Goal: Book appointment/travel/reservation

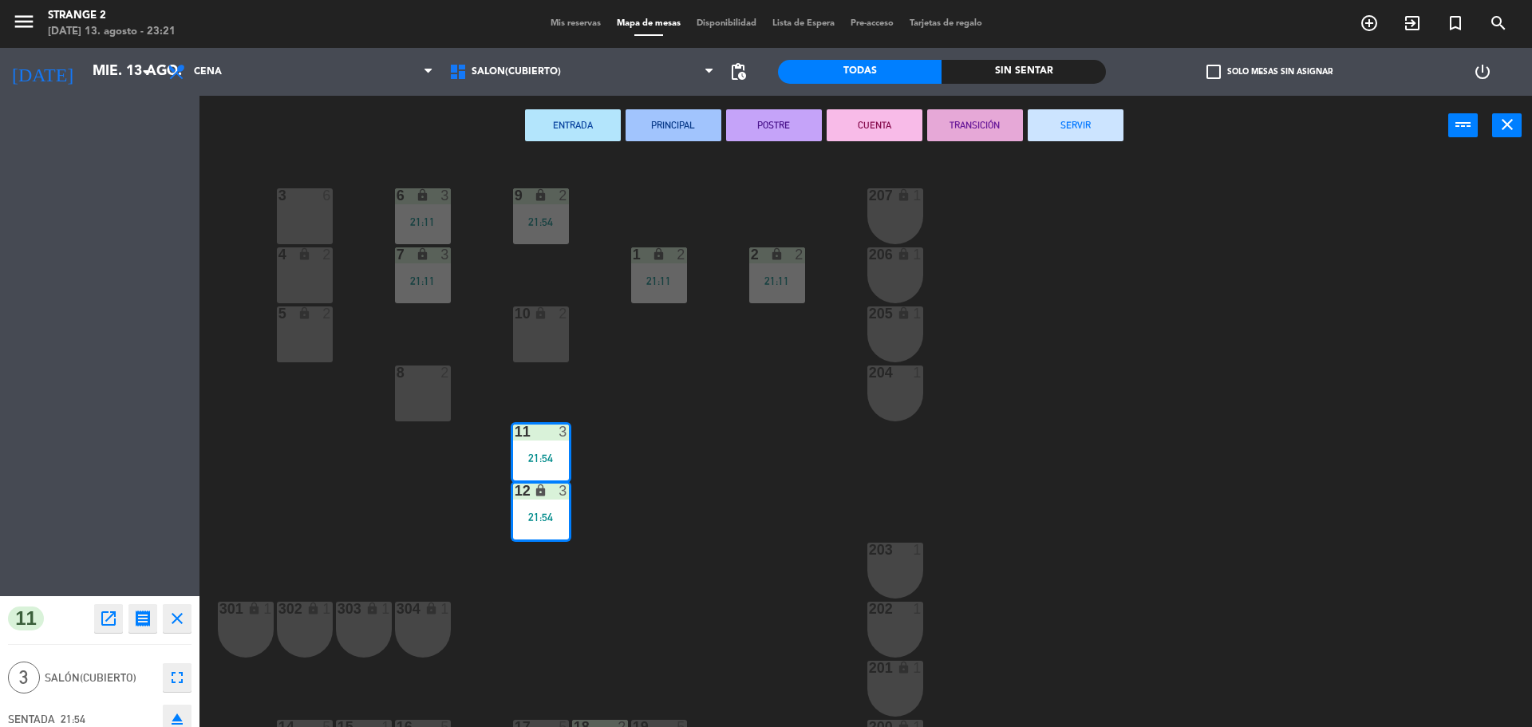
scroll to position [45, 0]
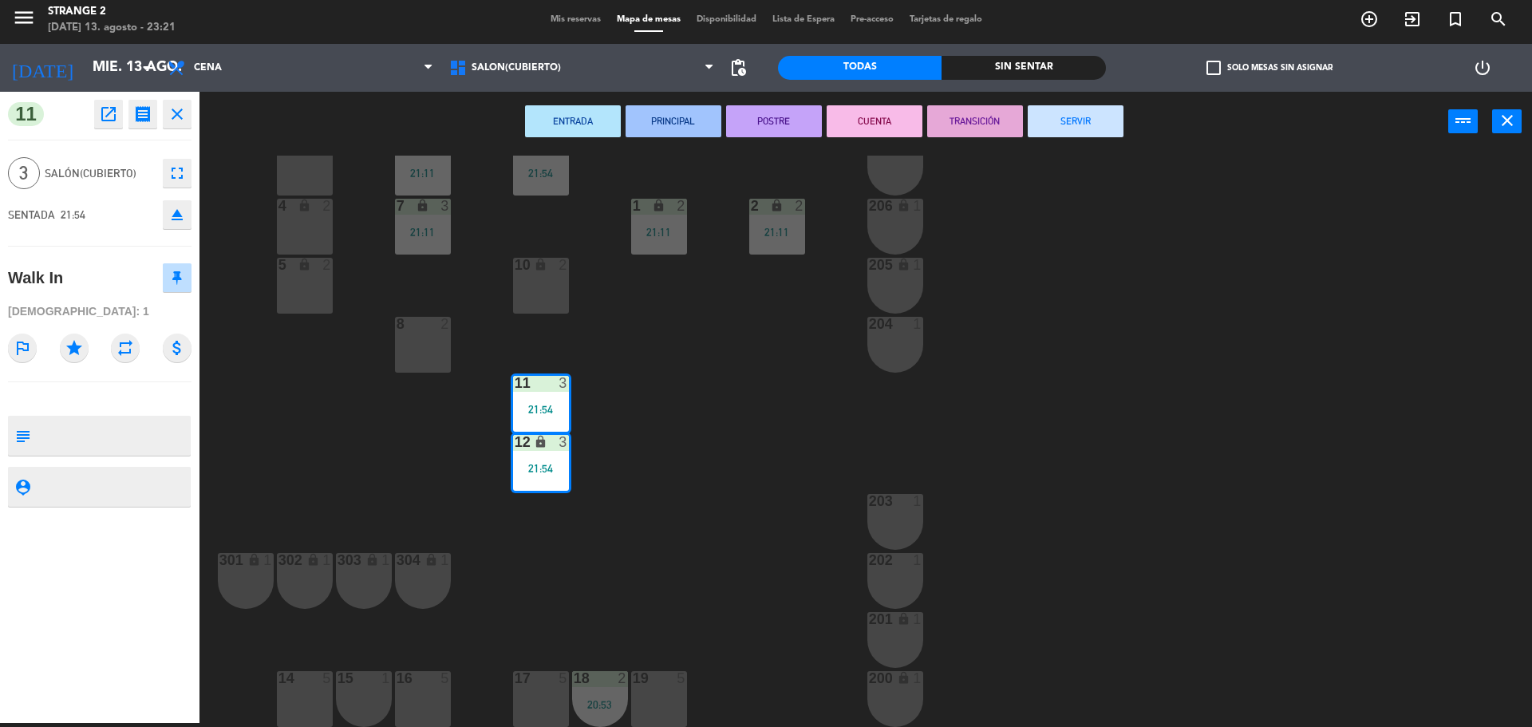
click at [1091, 120] on button "SERVIR" at bounding box center [1076, 121] width 96 height 32
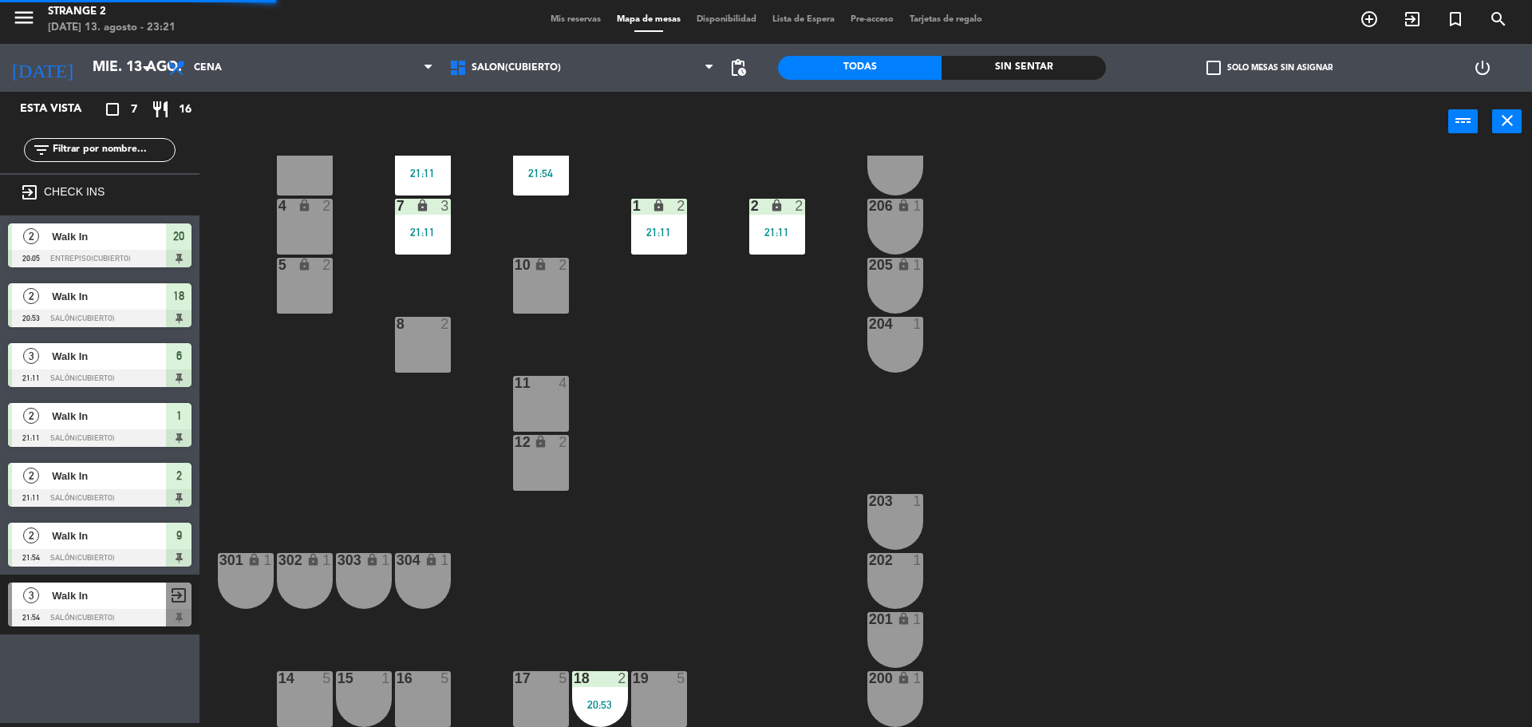
click at [780, 223] on div "2 lock 2 21:11" at bounding box center [777, 227] width 56 height 56
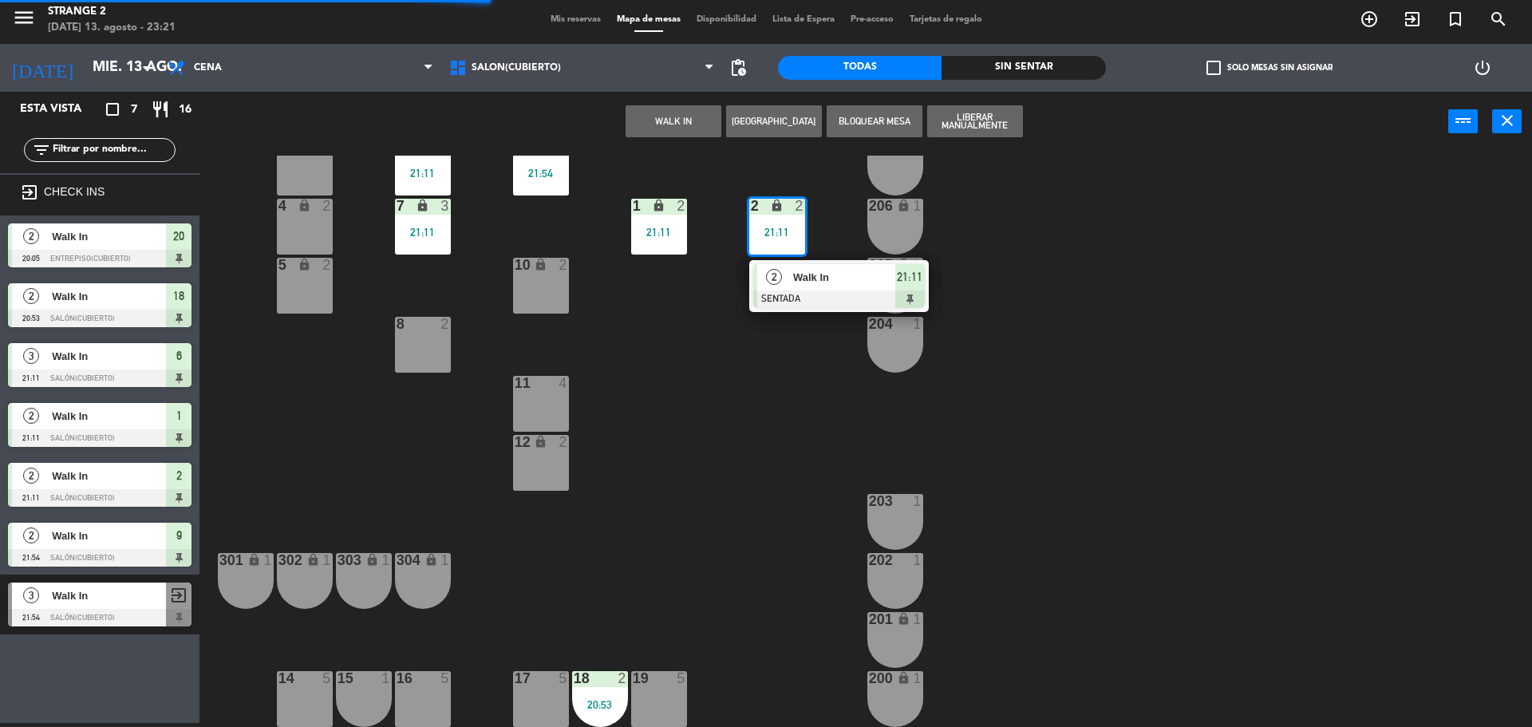
click at [810, 279] on span "Walk In" at bounding box center [844, 277] width 102 height 17
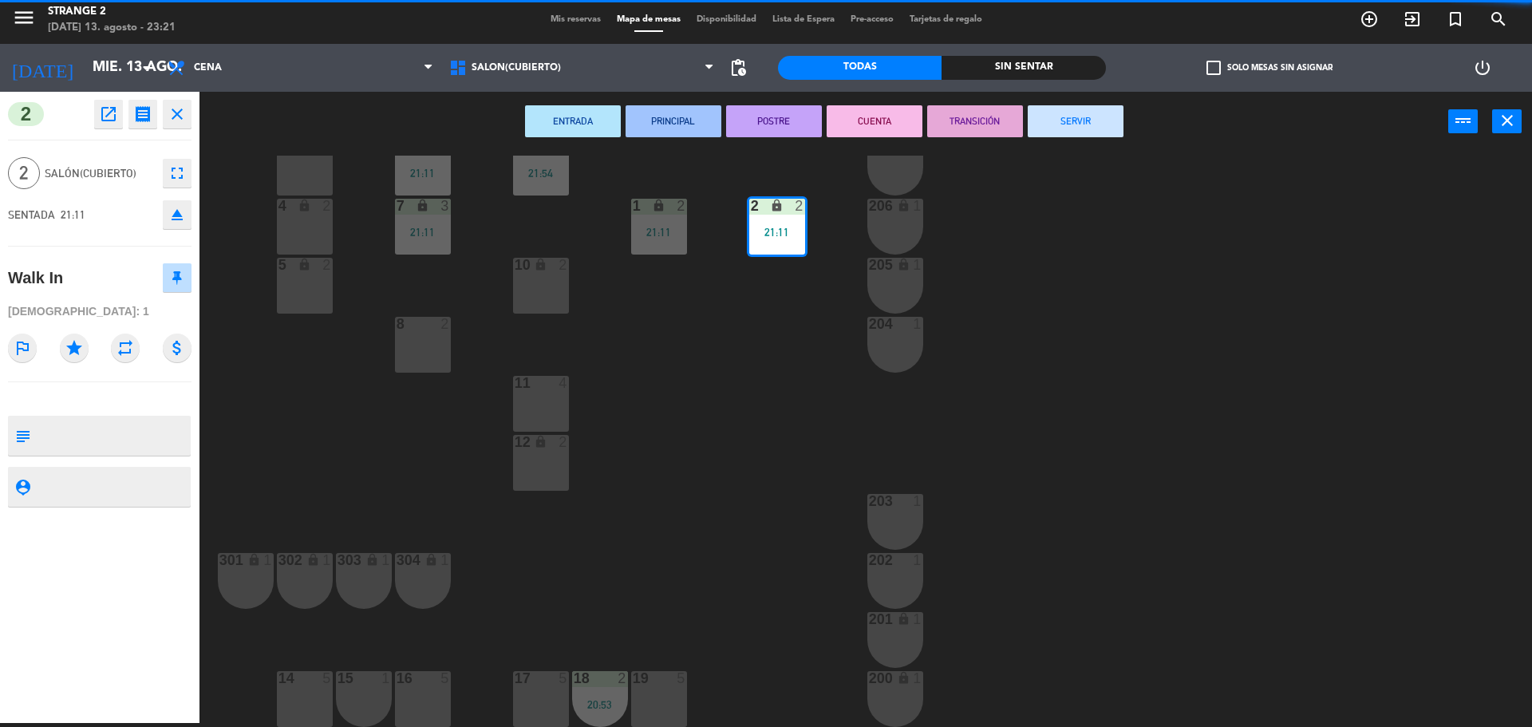
click at [1107, 131] on button "SERVIR" at bounding box center [1076, 121] width 96 height 32
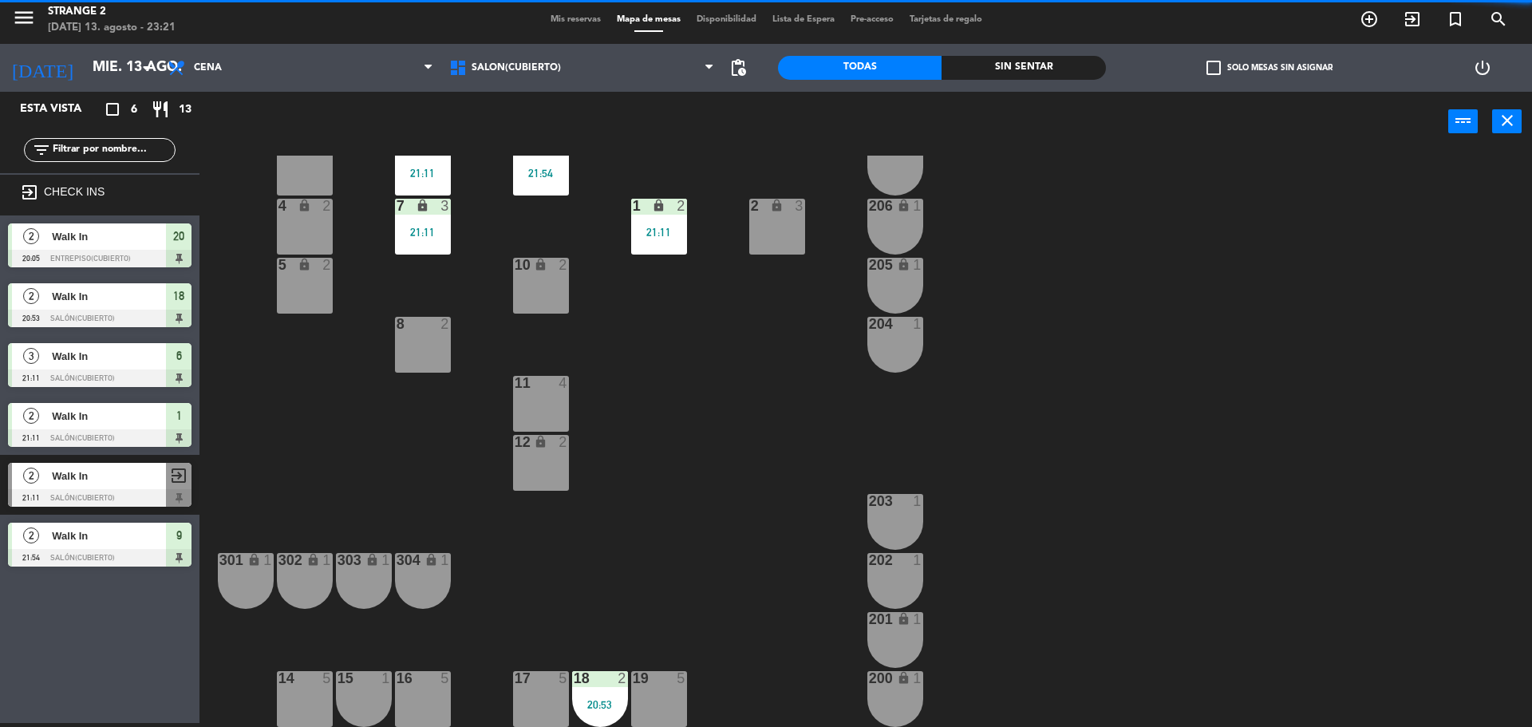
click at [667, 243] on div "1 lock 2 21:11" at bounding box center [659, 227] width 56 height 56
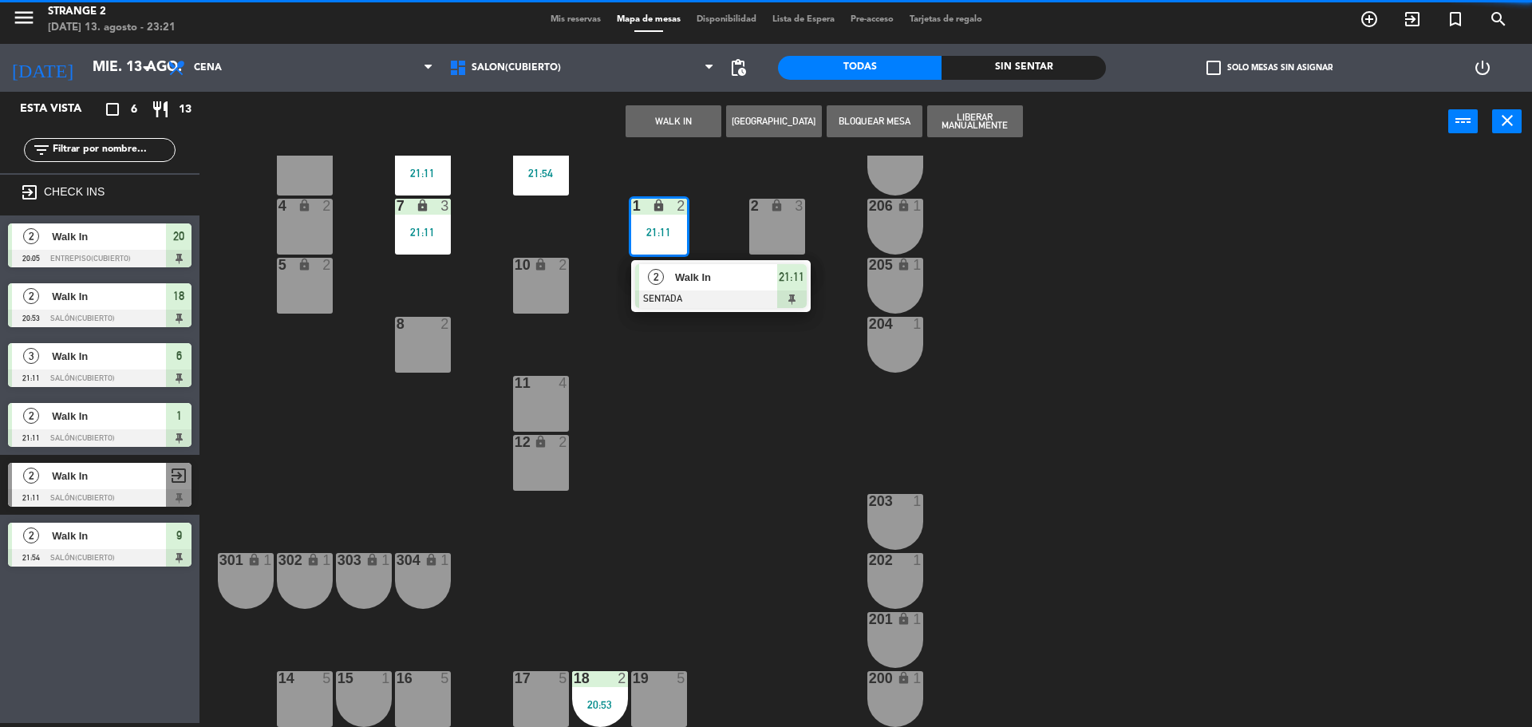
click at [709, 296] on div at bounding box center [721, 299] width 172 height 18
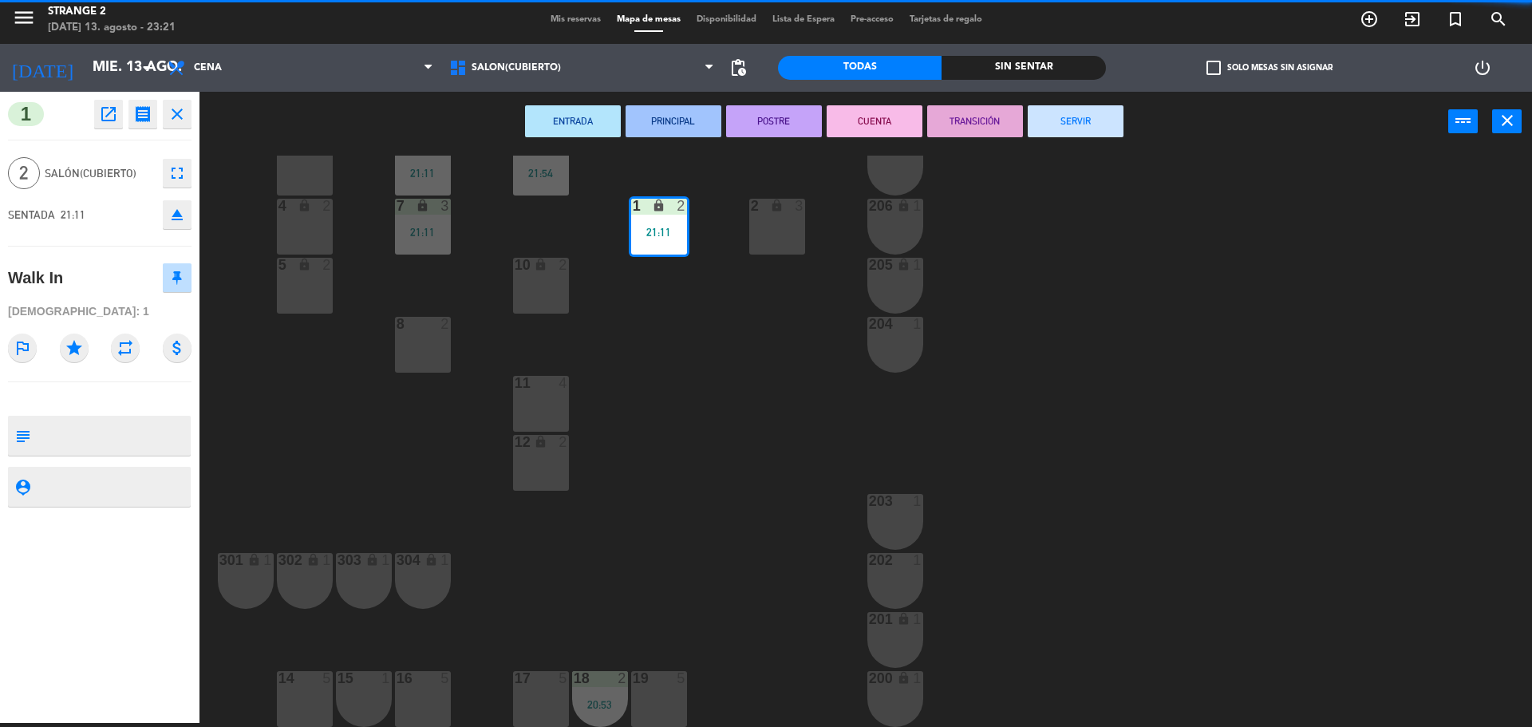
click at [1073, 107] on button "SERVIR" at bounding box center [1076, 121] width 96 height 32
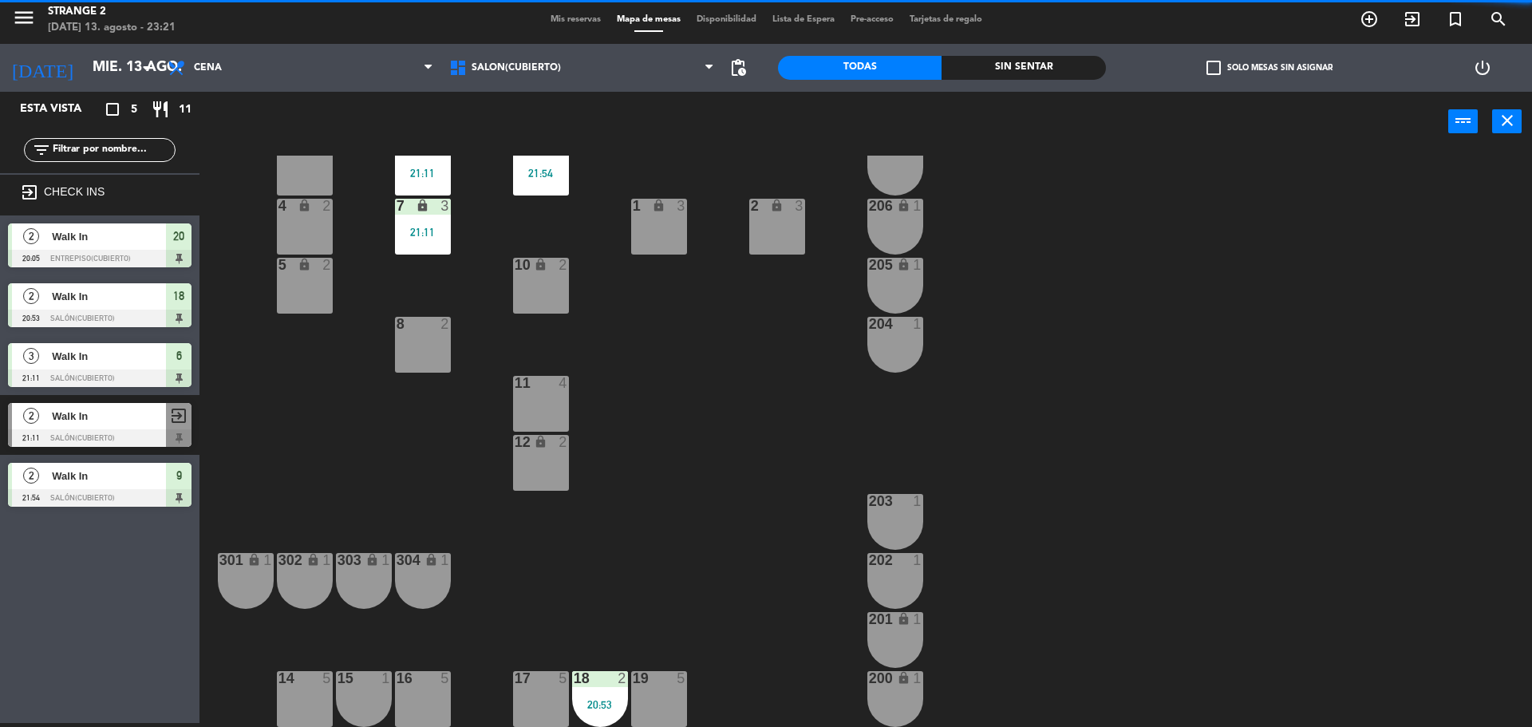
click at [538, 179] on div "21:54" at bounding box center [541, 173] width 56 height 11
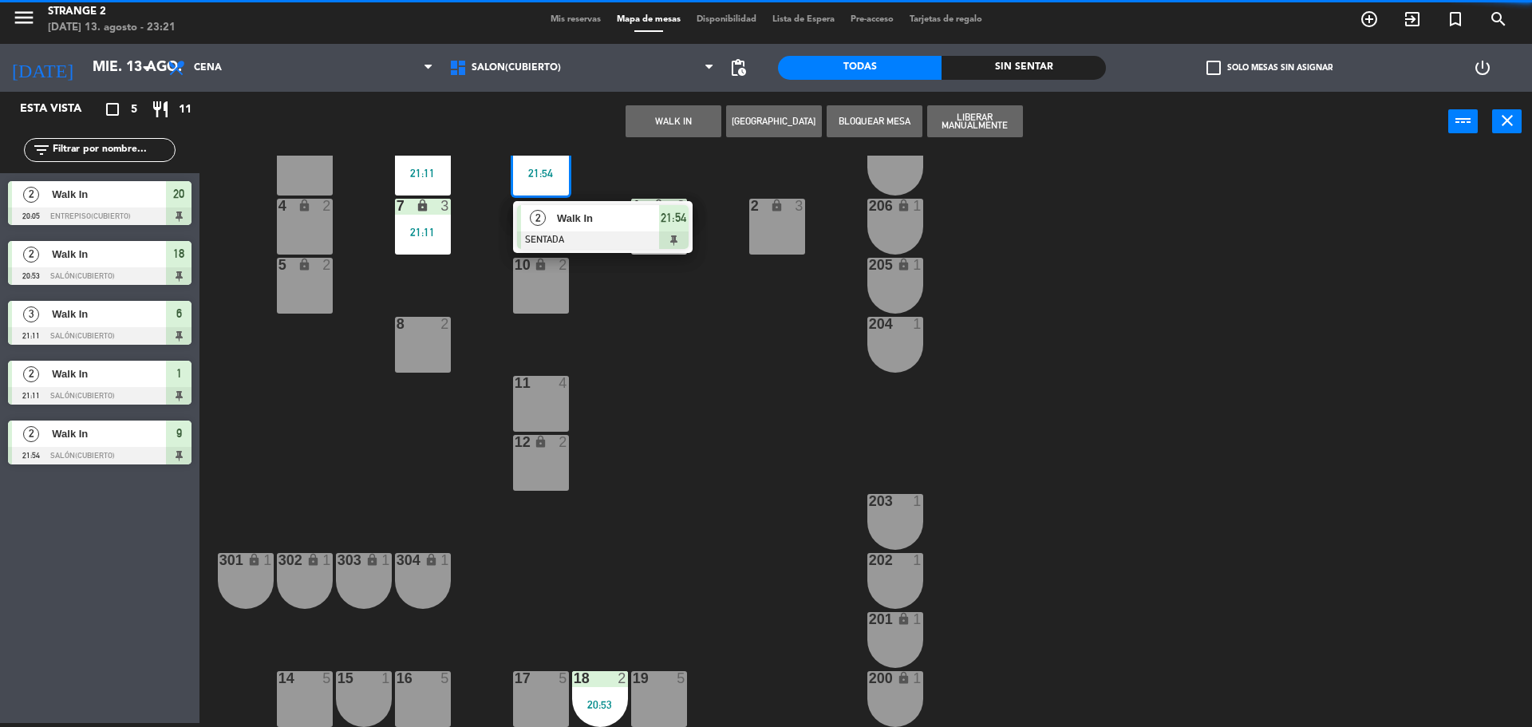
click at [598, 243] on div at bounding box center [603, 240] width 172 height 18
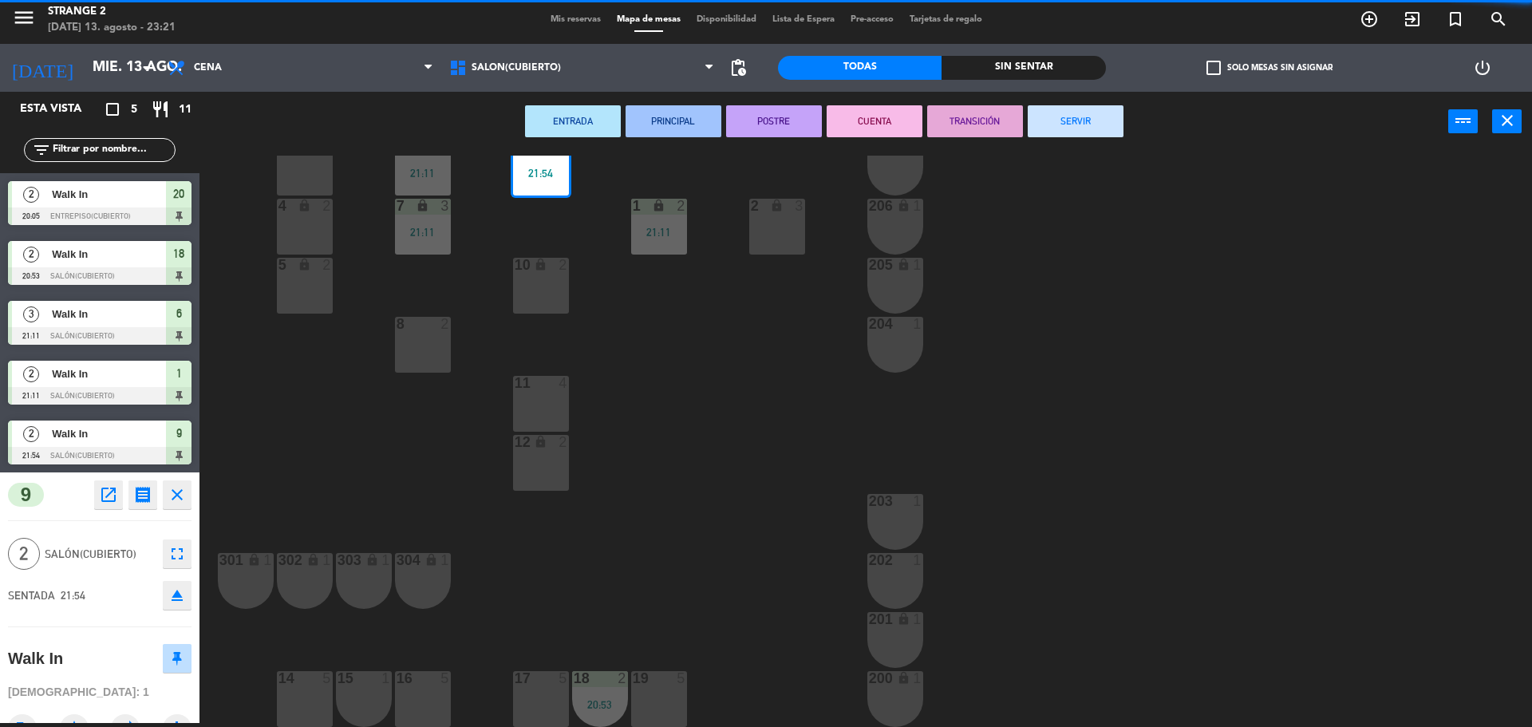
click at [1074, 125] on button "SERVIR" at bounding box center [1076, 121] width 96 height 32
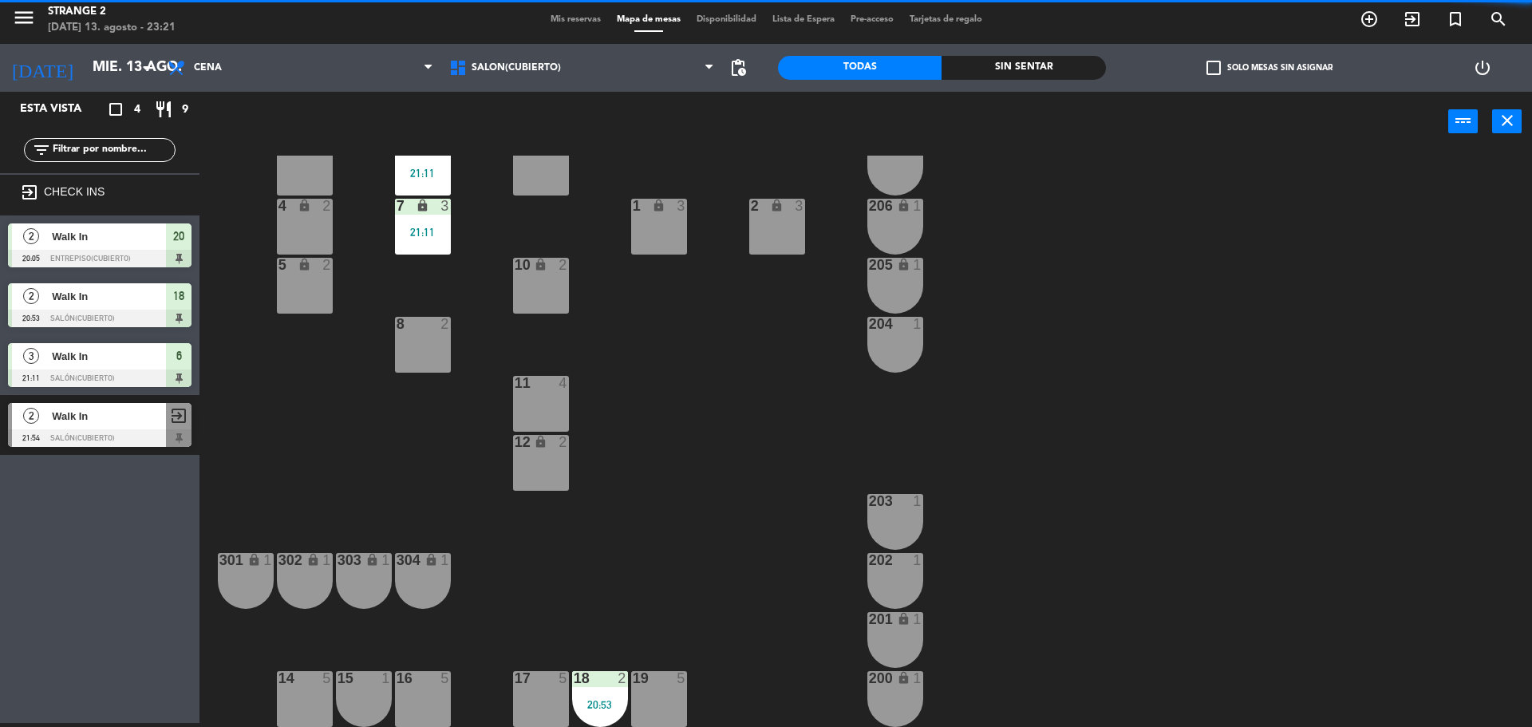
scroll to position [0, 0]
click at [423, 223] on div "7 lock 3 21:11" at bounding box center [423, 227] width 56 height 56
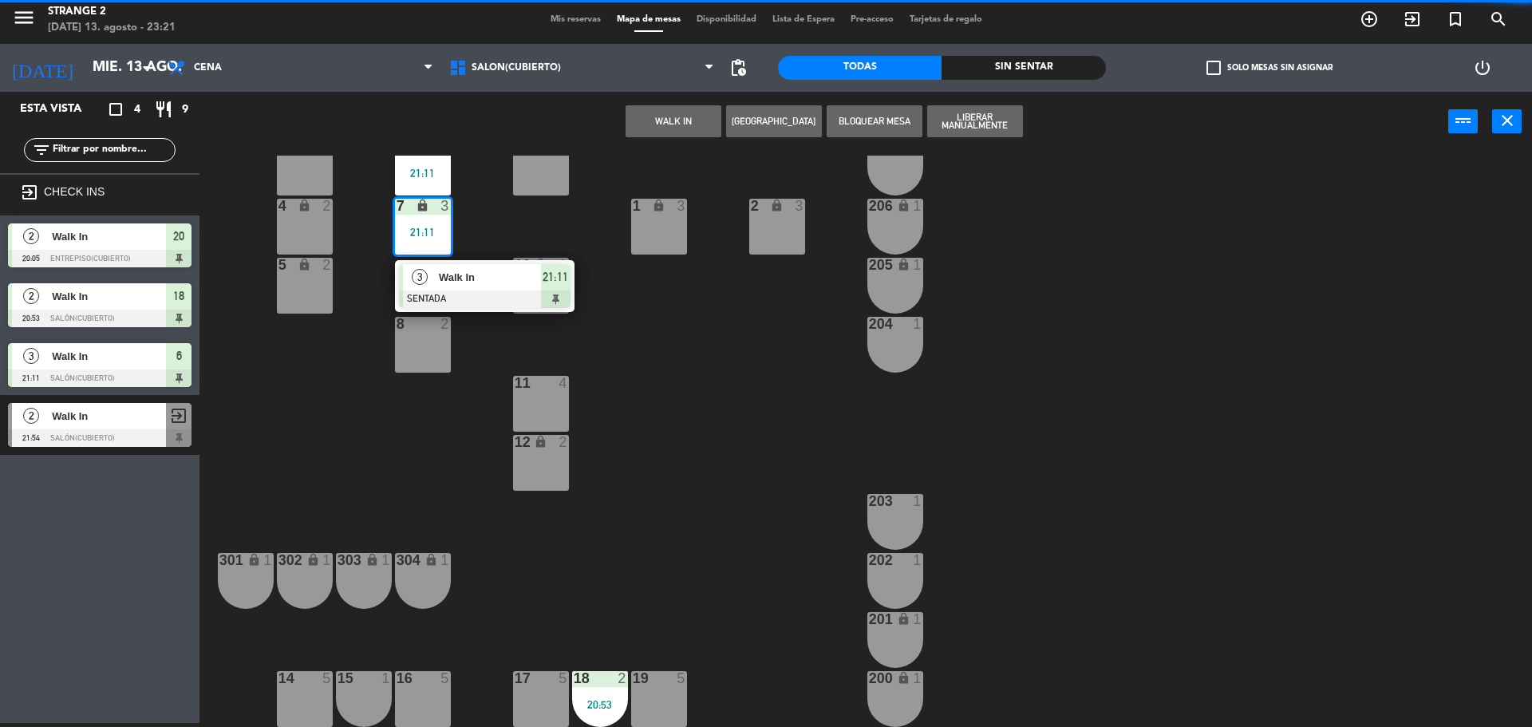
click at [478, 276] on span "Walk In" at bounding box center [490, 277] width 102 height 17
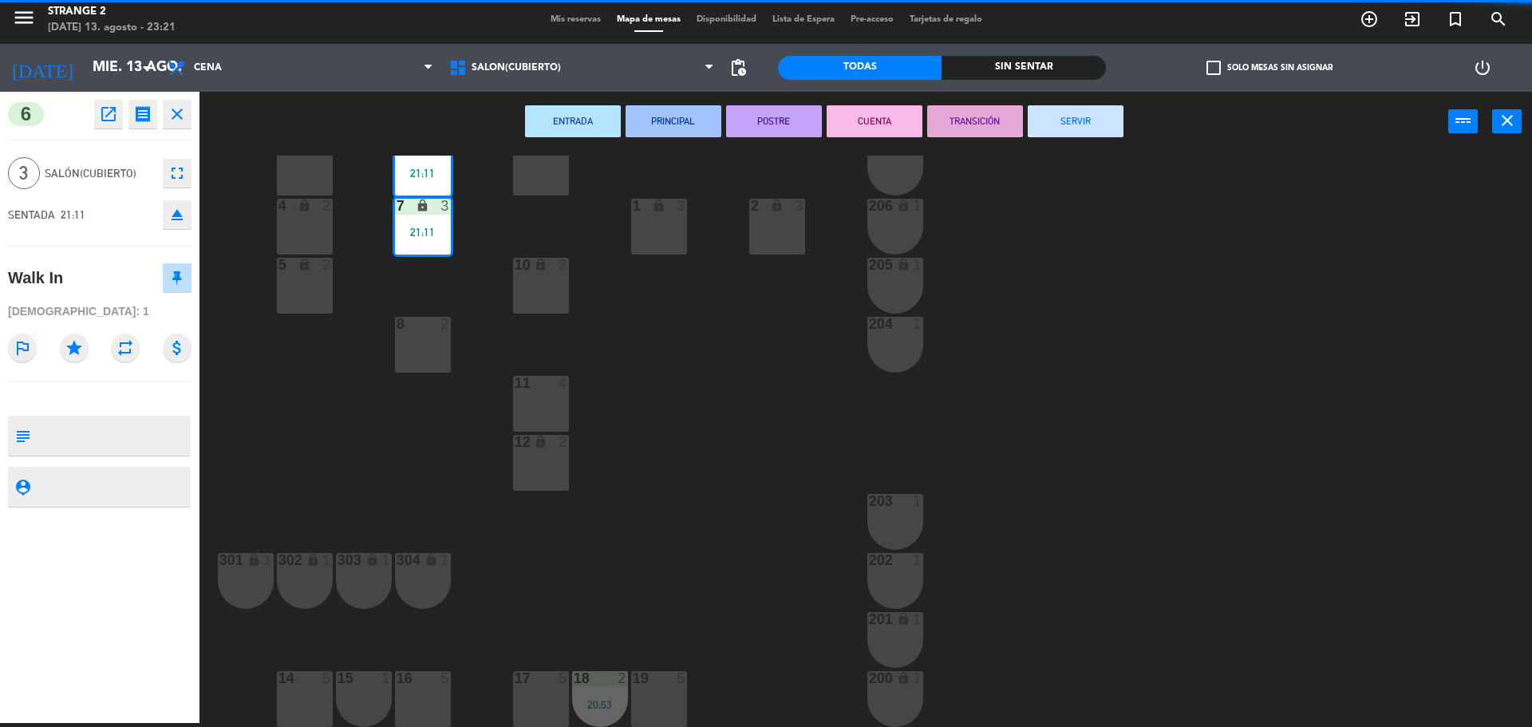
click at [1067, 124] on button "SERVIR" at bounding box center [1076, 121] width 96 height 32
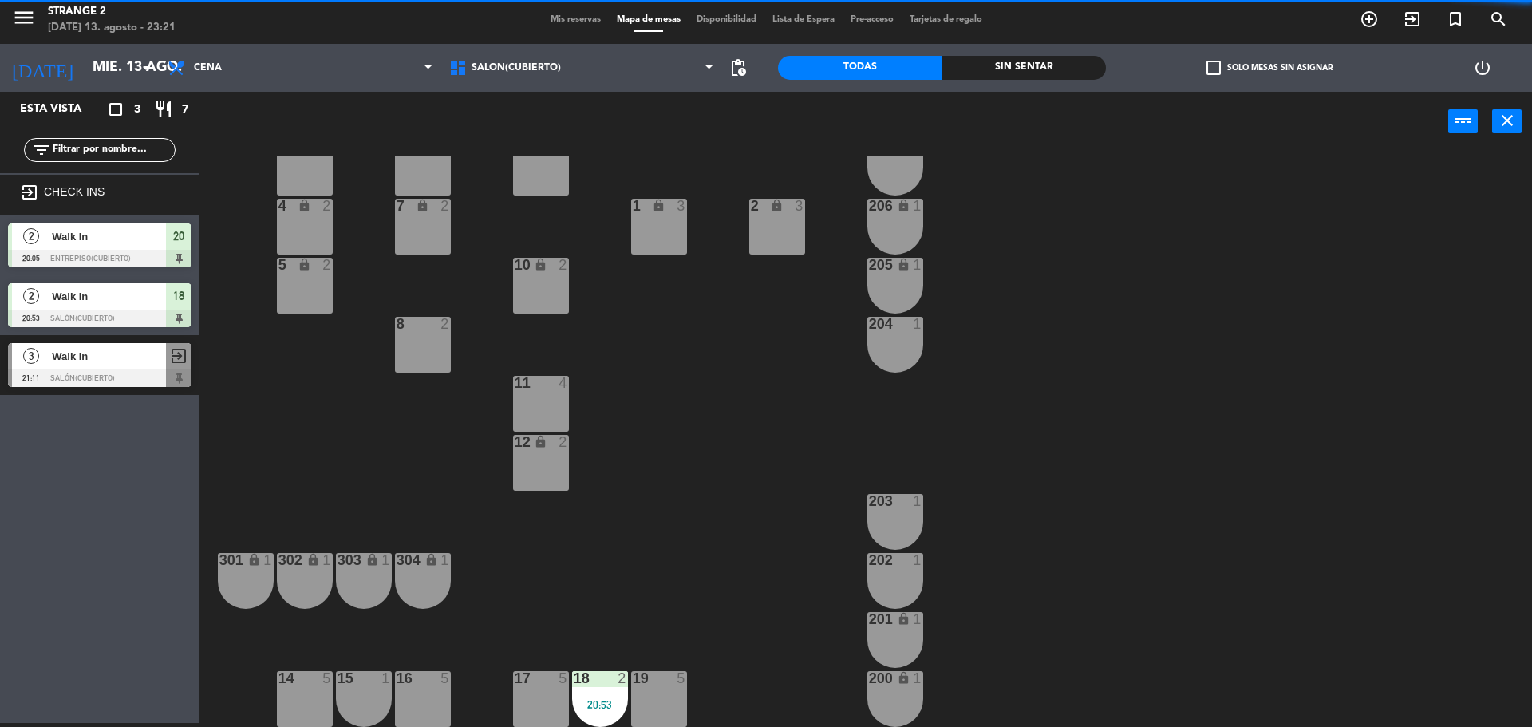
click at [606, 681] on div at bounding box center [599, 678] width 26 height 14
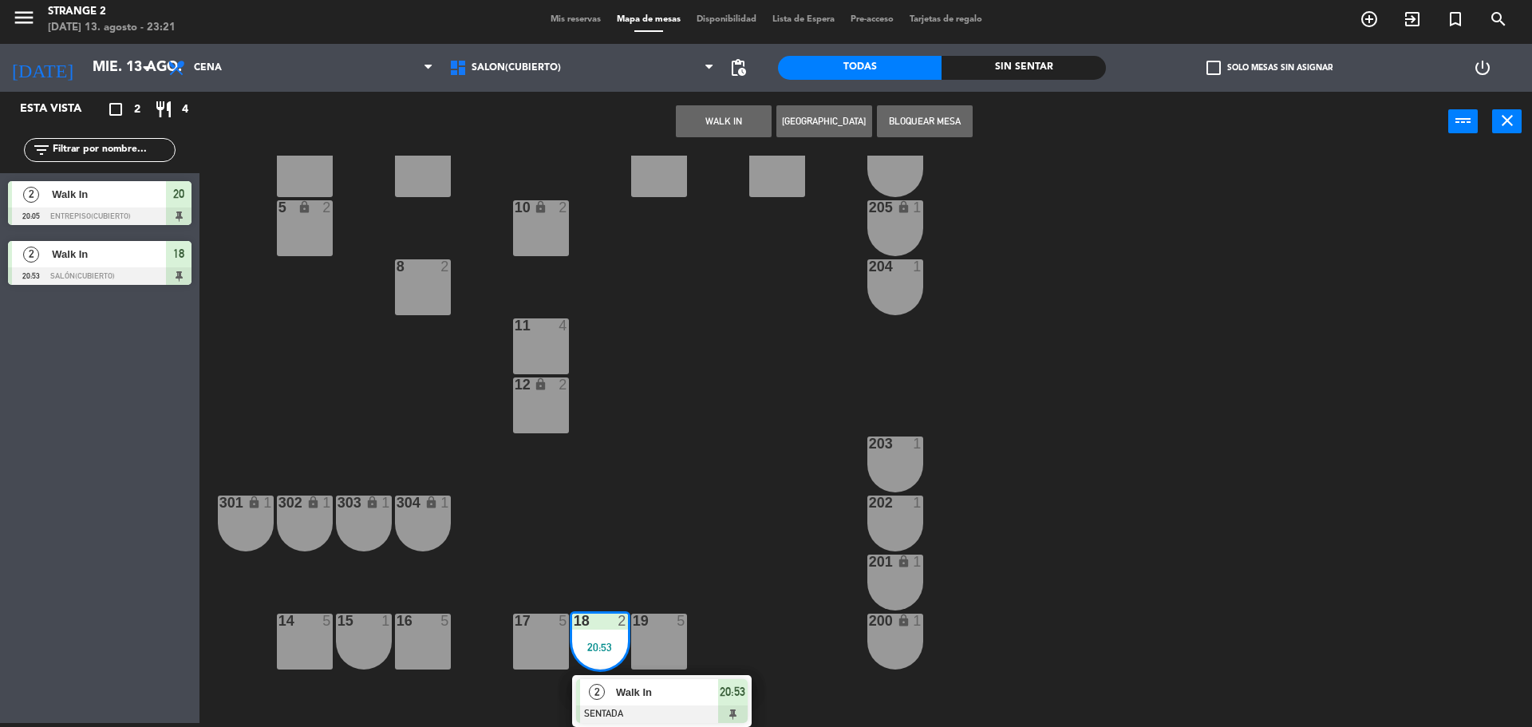
click at [715, 705] on div at bounding box center [662, 714] width 172 height 18
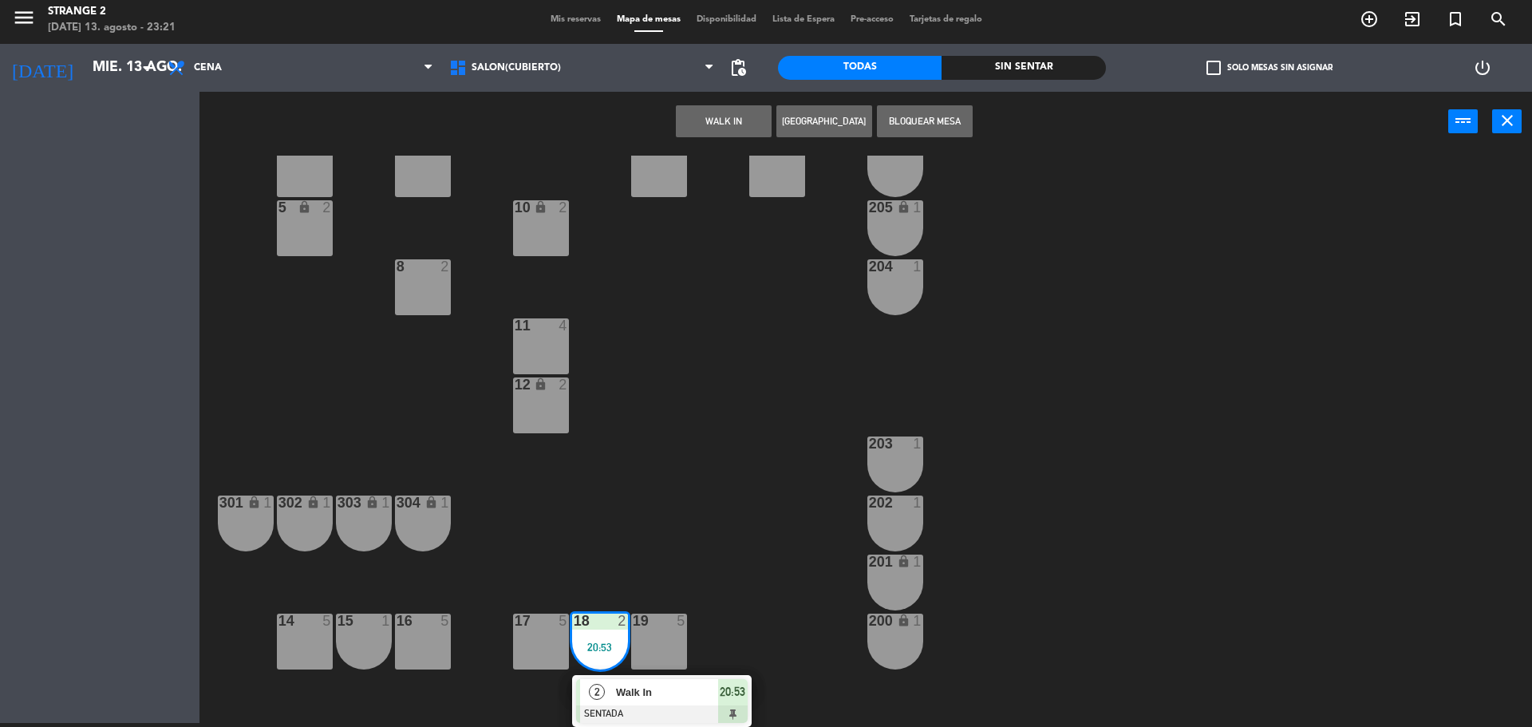
scroll to position [45, 0]
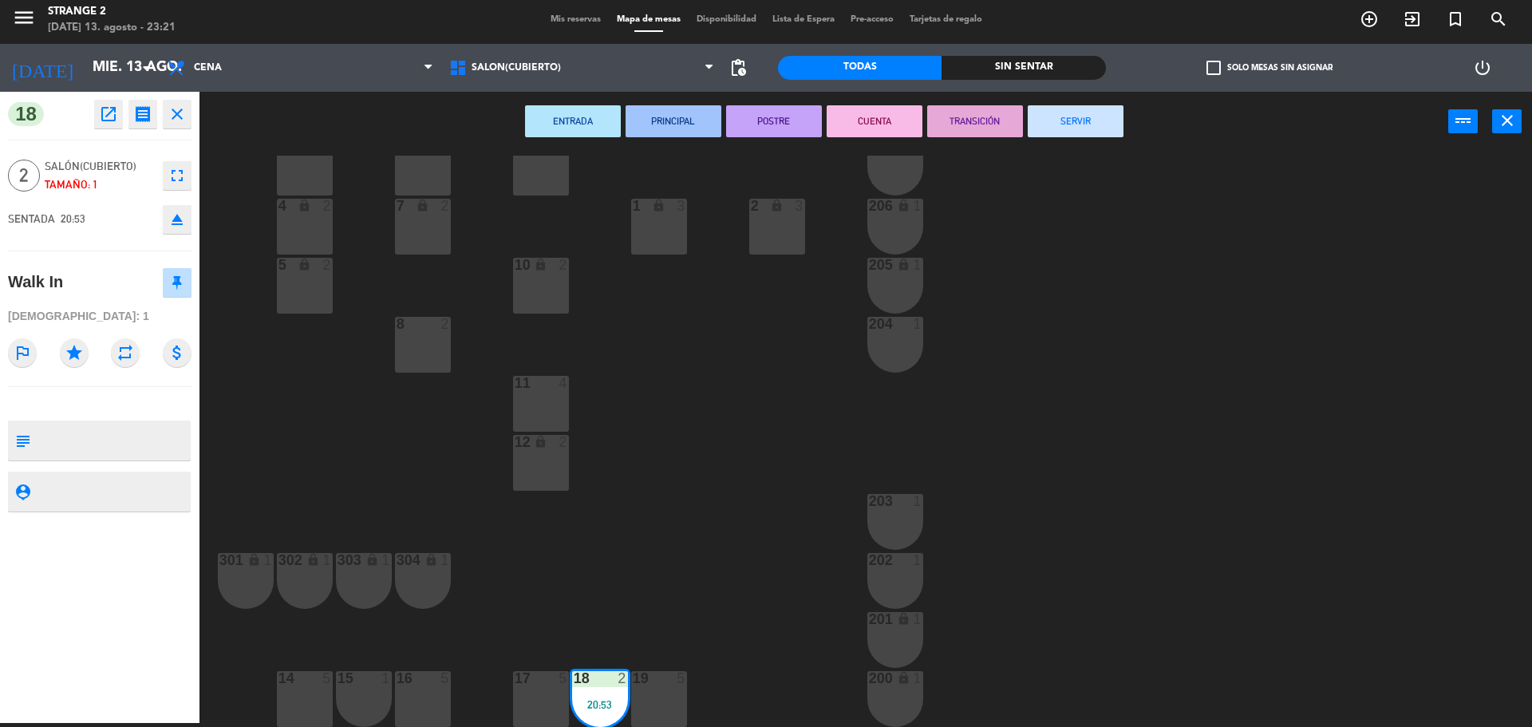
click at [1075, 133] on button "SERVIR" at bounding box center [1076, 121] width 96 height 32
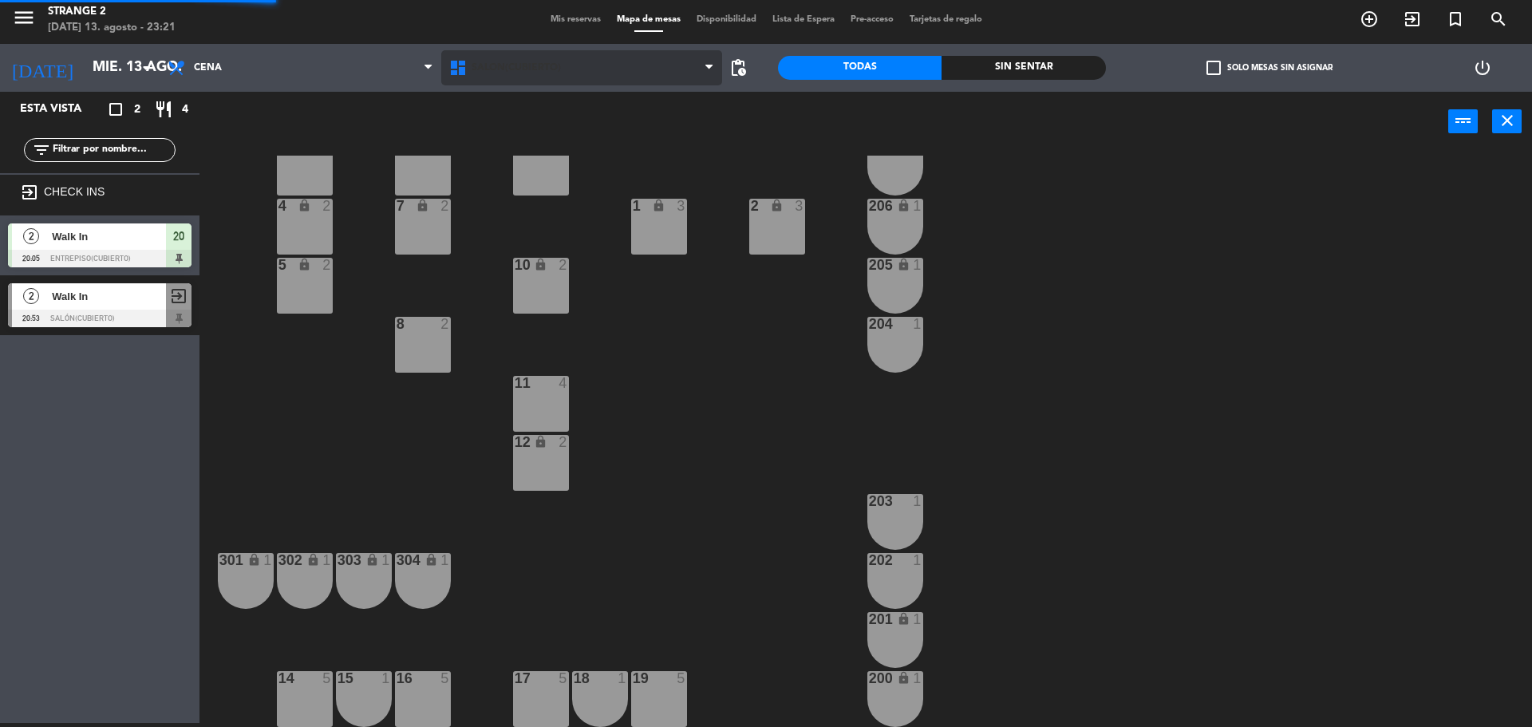
click at [503, 68] on span "Salón(Cubierto)" at bounding box center [516, 67] width 89 height 11
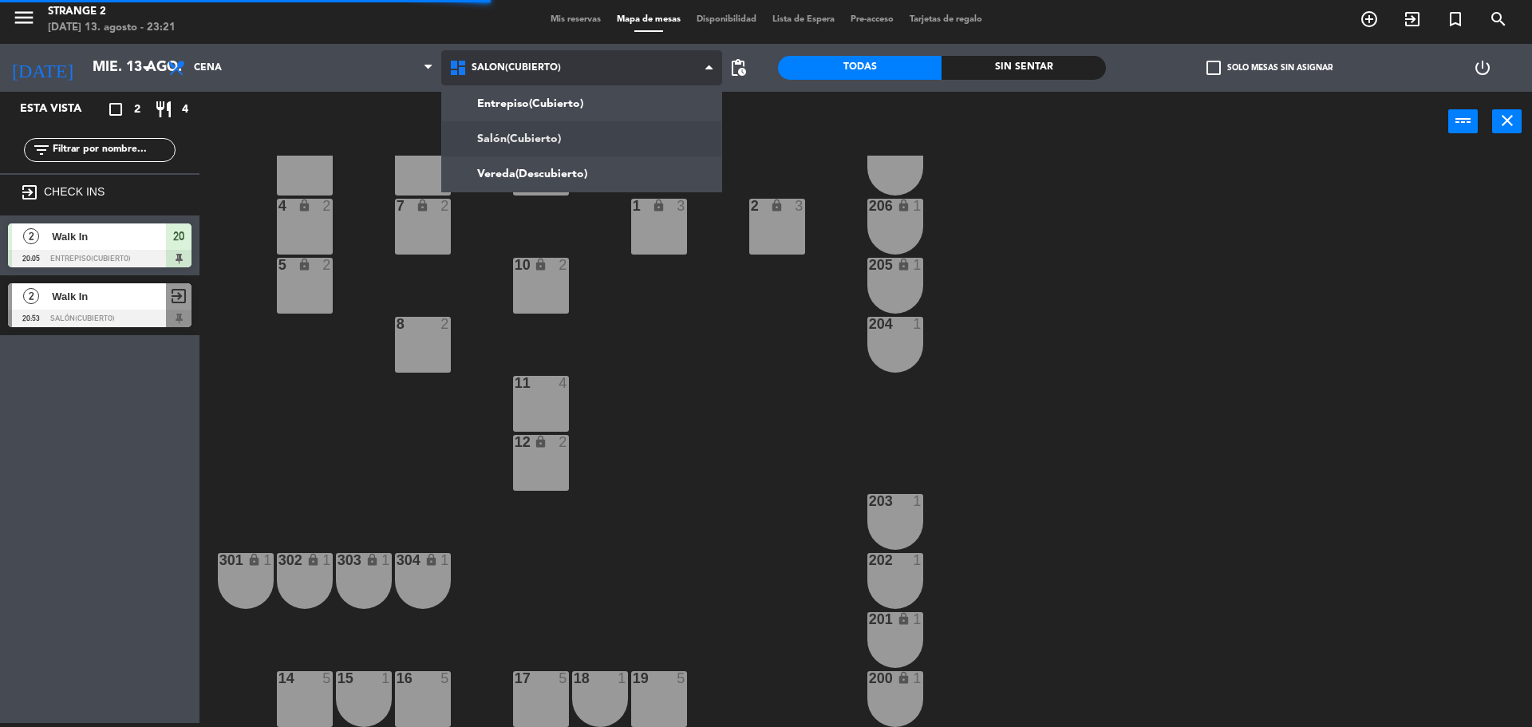
click at [513, 105] on ng-component "menu Strange 2 [DATE] 13. agosto - 23:21 Mis reservas Mapa de mesas Disponibili…" at bounding box center [766, 361] width 1532 height 731
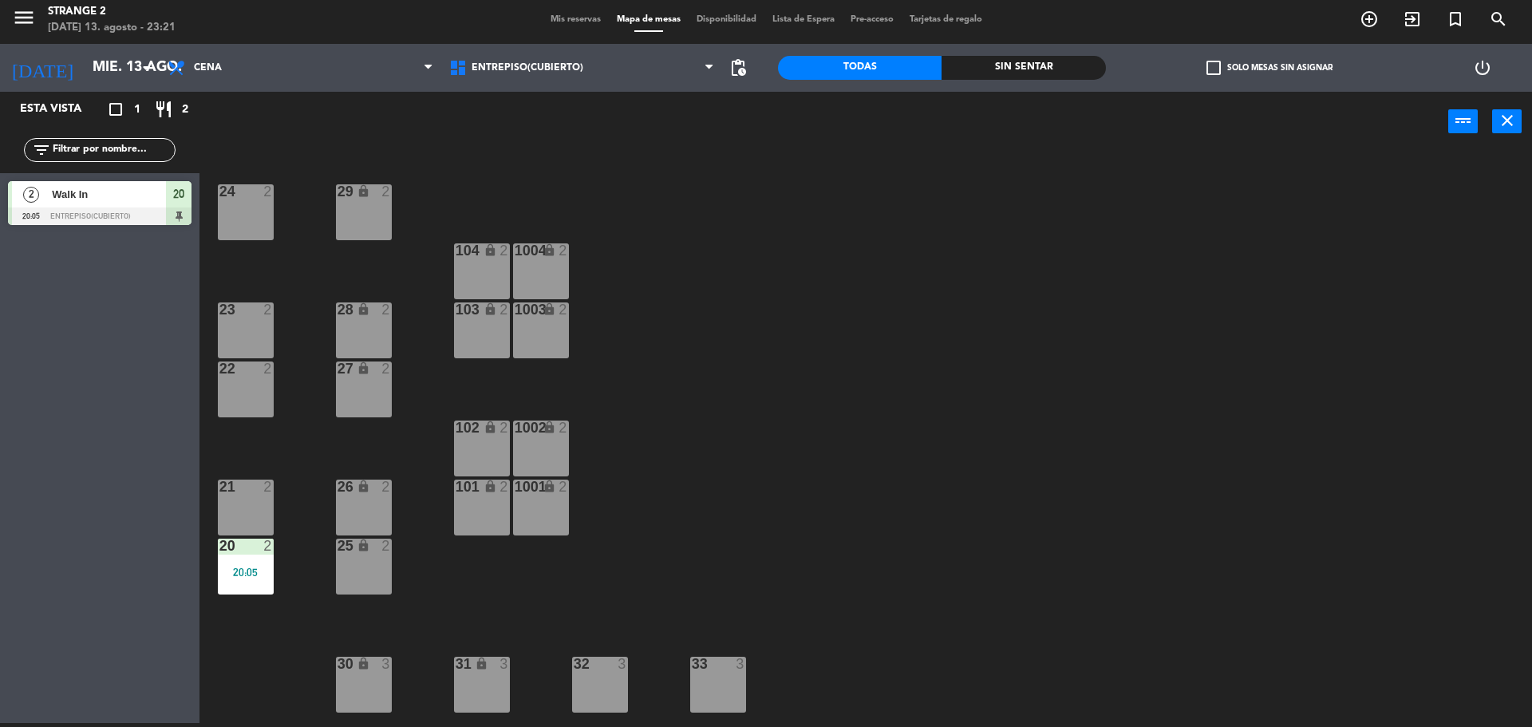
click at [251, 573] on div "20:05" at bounding box center [246, 572] width 56 height 11
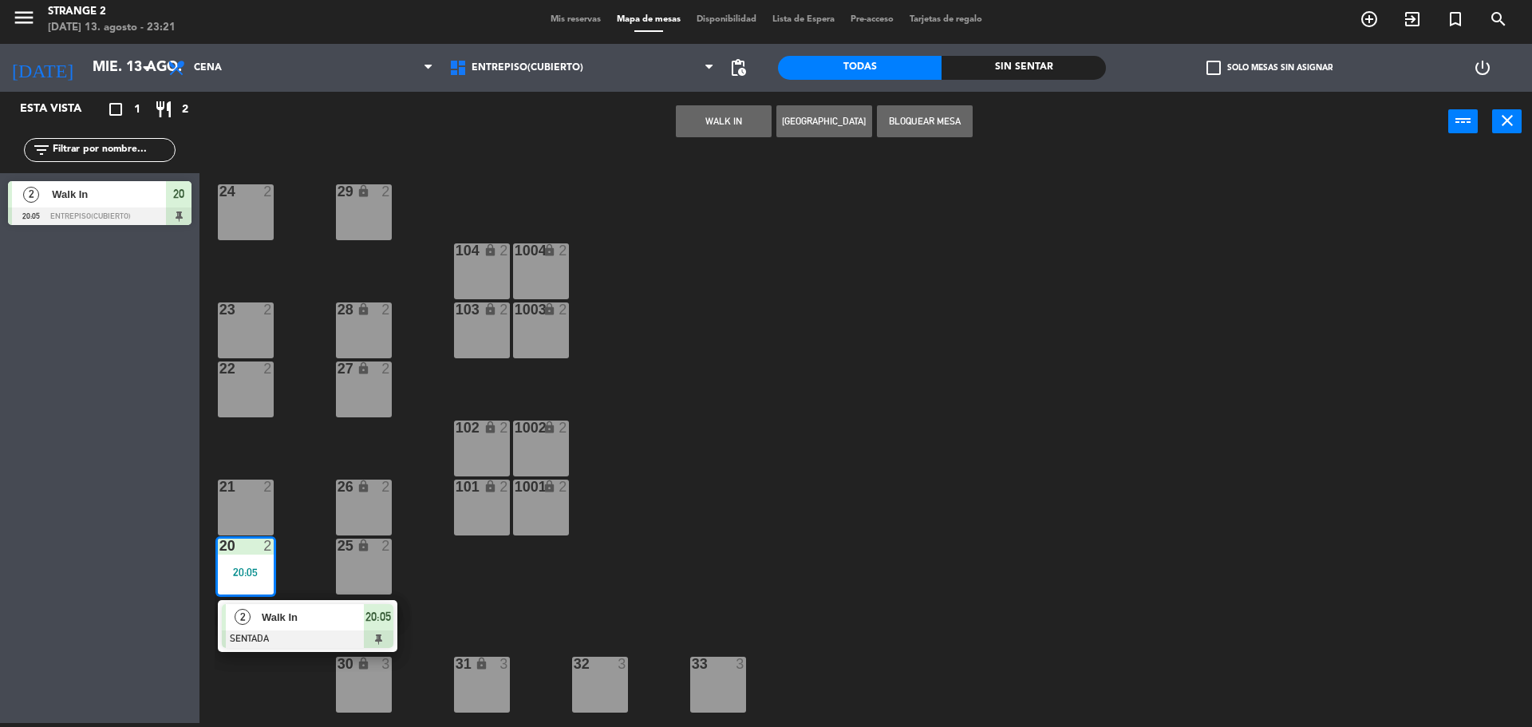
click at [318, 617] on span "Walk In" at bounding box center [313, 617] width 102 height 17
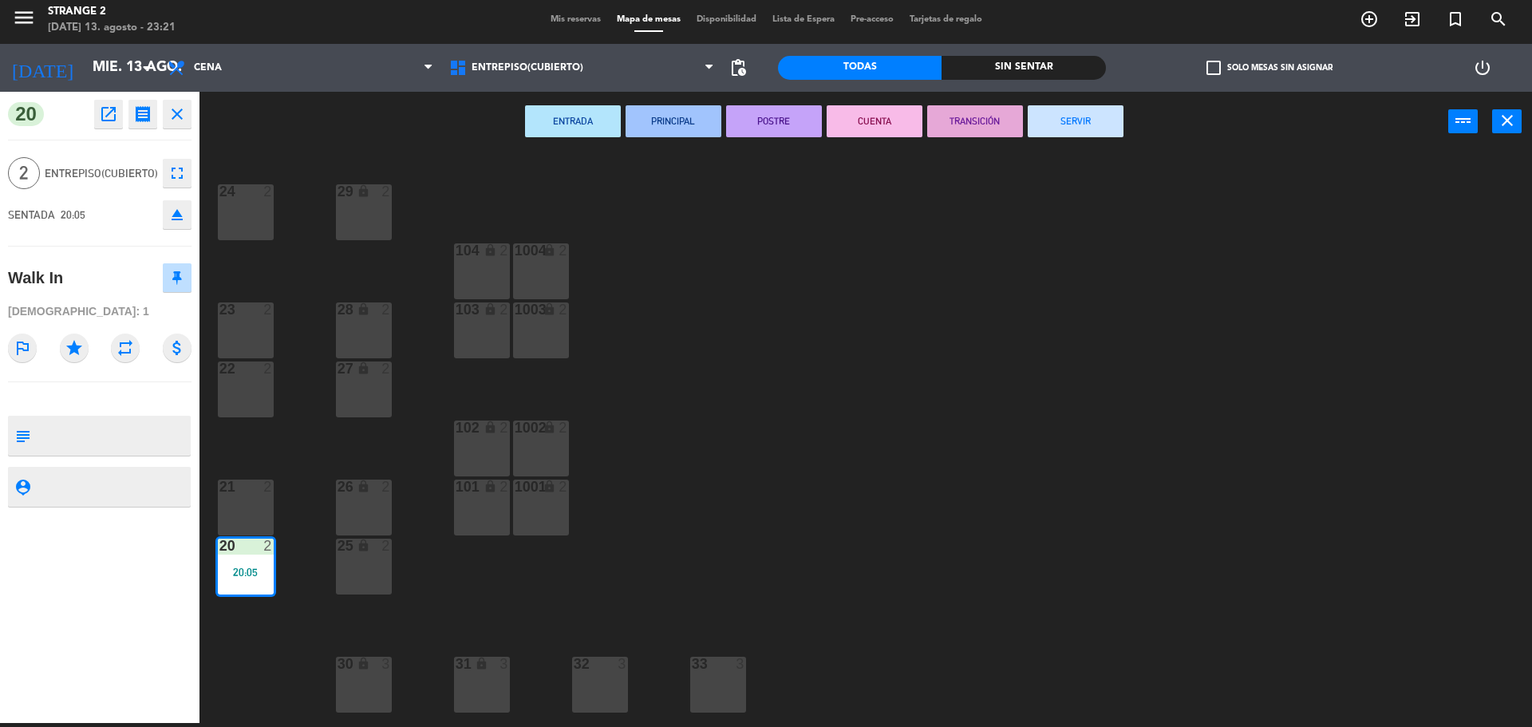
click at [1103, 136] on button "SERVIR" at bounding box center [1076, 121] width 96 height 32
